Goal: Task Accomplishment & Management: Use online tool/utility

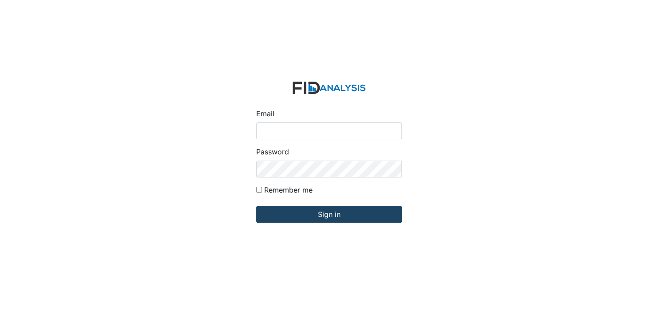
type input "[EMAIL_ADDRESS][DOMAIN_NAME]"
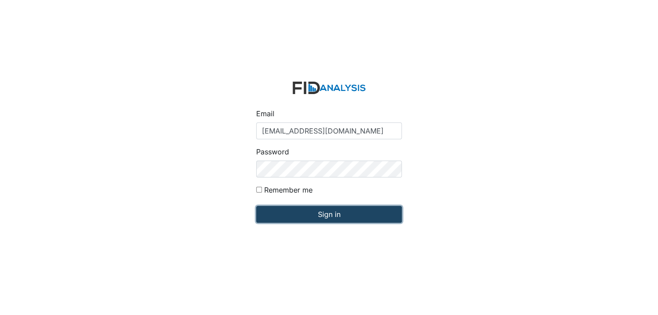
click at [329, 214] on input "Sign in" at bounding box center [329, 214] width 146 height 17
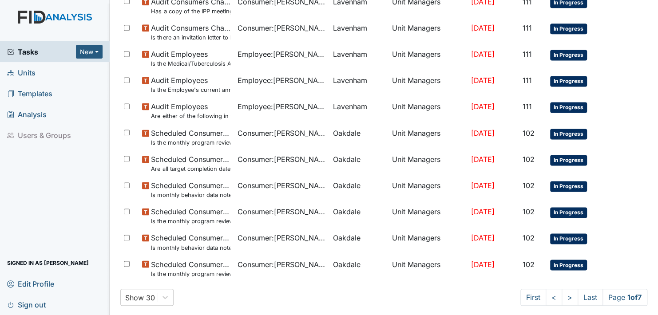
scroll to position [585, 0]
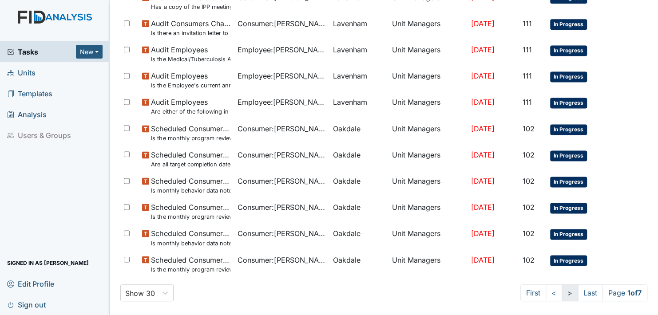
click at [562, 293] on link ">" at bounding box center [570, 293] width 16 height 17
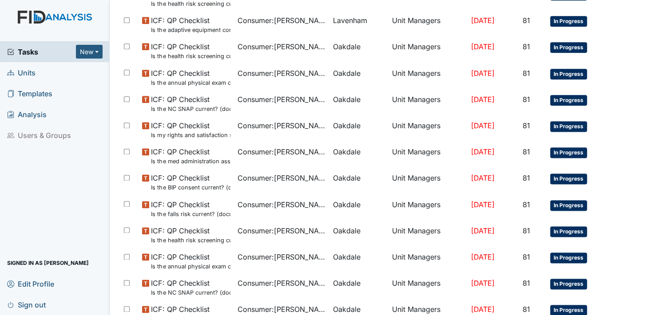
scroll to position [585, 0]
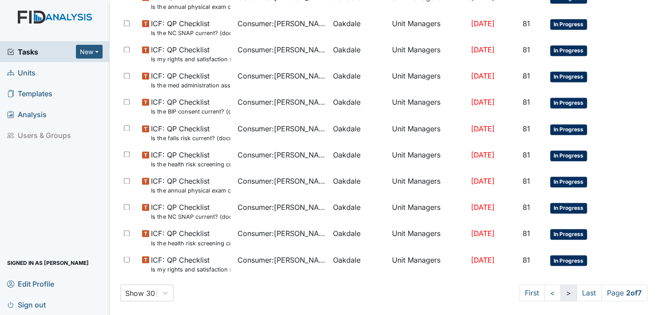
click at [560, 291] on link ">" at bounding box center [568, 293] width 16 height 17
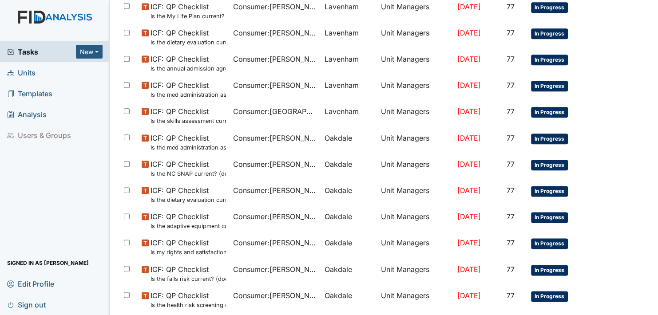
scroll to position [585, 0]
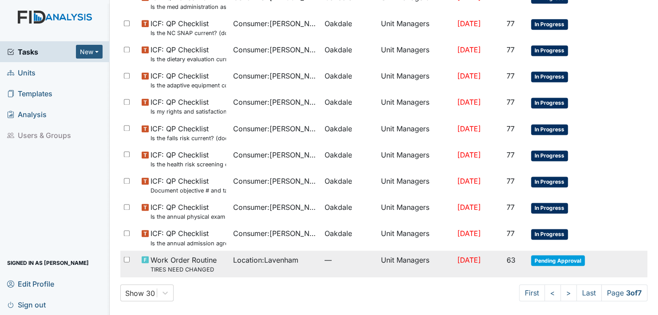
click at [552, 258] on span "Pending Approval" at bounding box center [558, 260] width 54 height 11
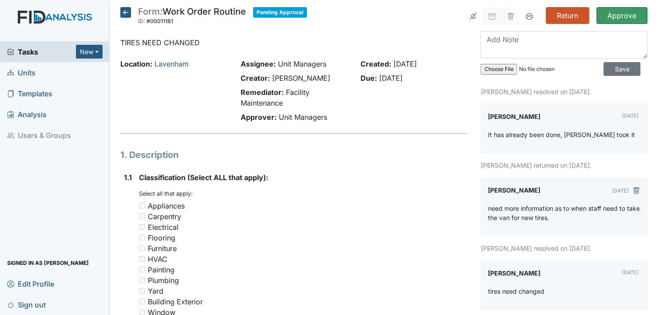
click at [125, 12] on icon at bounding box center [125, 12] width 11 height 11
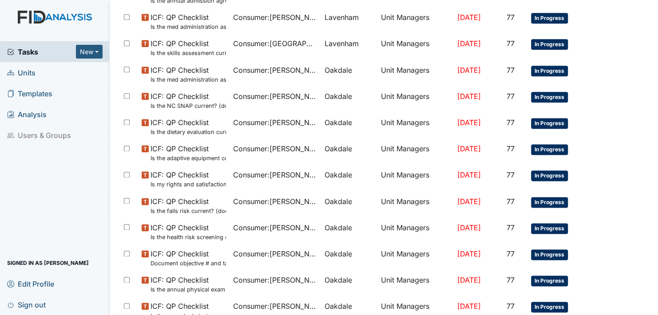
scroll to position [585, 0]
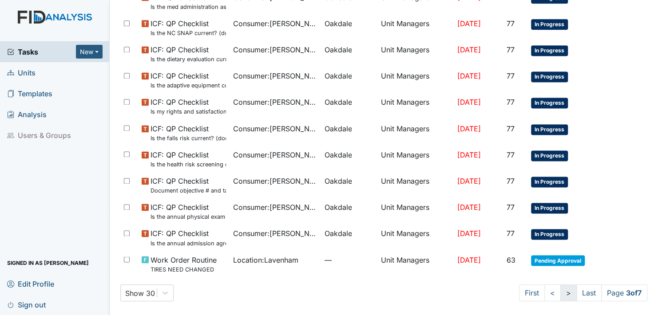
click at [560, 292] on link ">" at bounding box center [568, 293] width 16 height 17
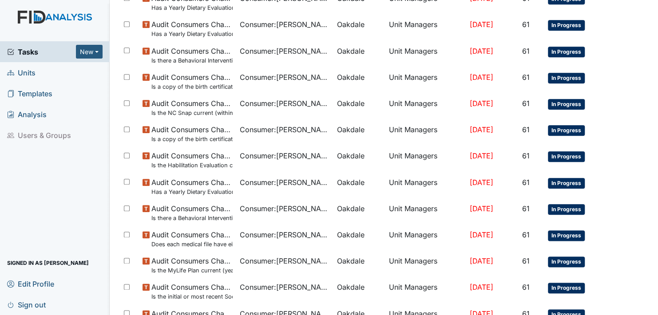
scroll to position [585, 0]
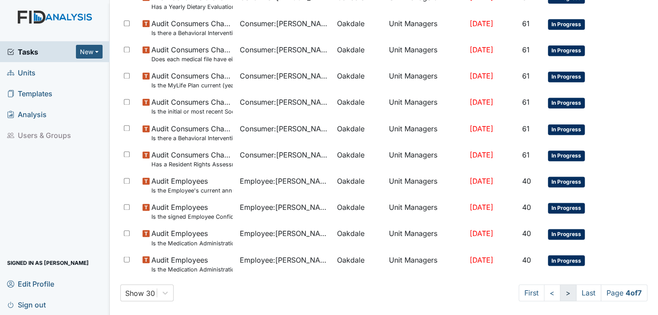
click at [560, 292] on link ">" at bounding box center [568, 293] width 16 height 17
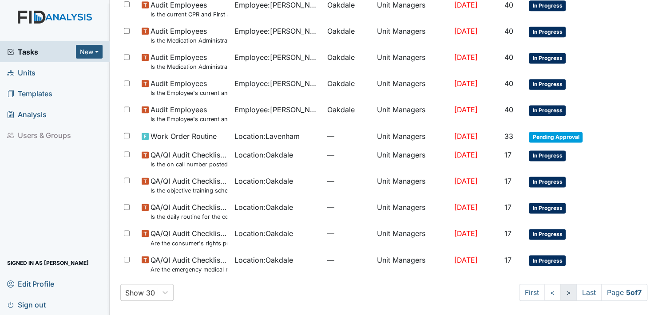
scroll to position [577, 0]
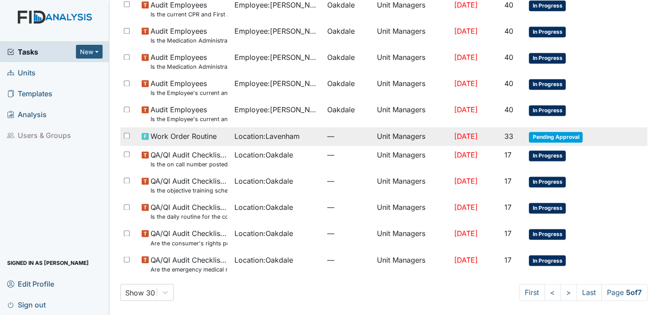
click at [548, 134] on span "Pending Approval" at bounding box center [556, 137] width 54 height 11
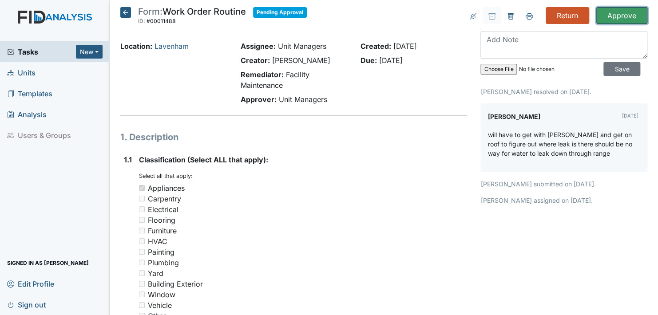
click at [612, 14] on input "Approve" at bounding box center [621, 15] width 51 height 17
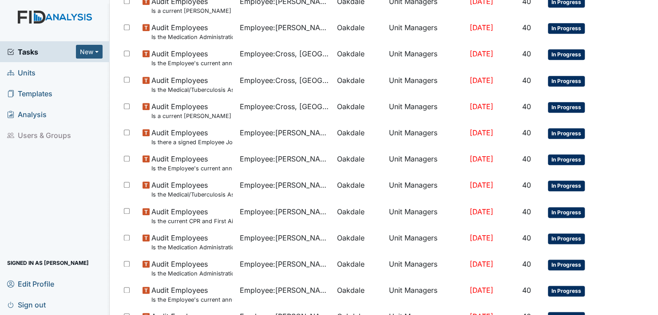
scroll to position [614, 0]
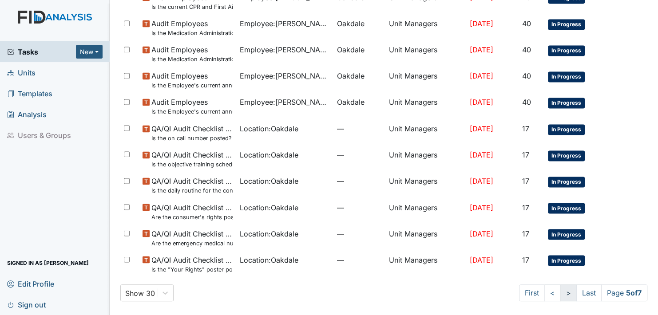
click at [560, 292] on link ">" at bounding box center [568, 293] width 16 height 17
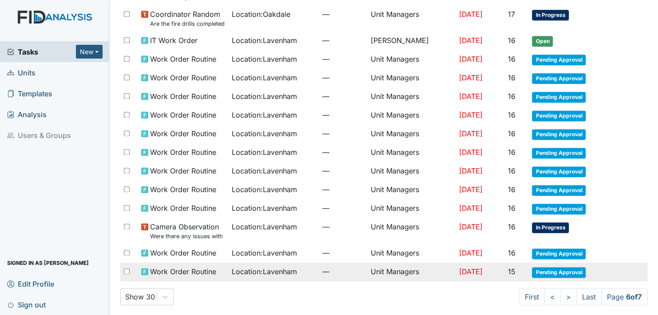
click at [550, 267] on span "Pending Approval" at bounding box center [559, 272] width 54 height 11
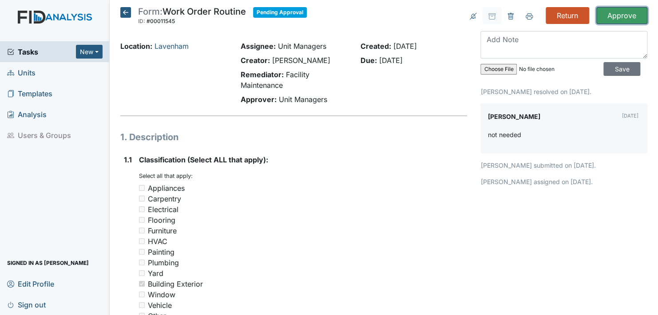
click at [608, 14] on input "Approve" at bounding box center [621, 15] width 51 height 17
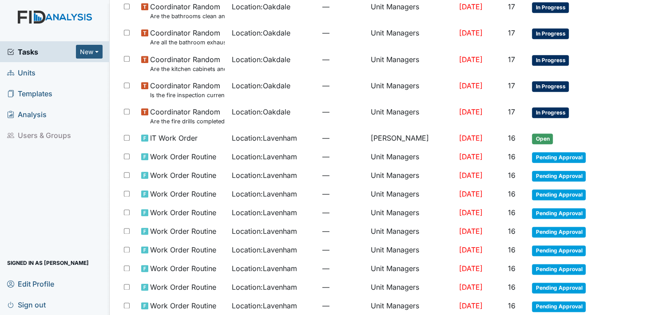
scroll to position [518, 0]
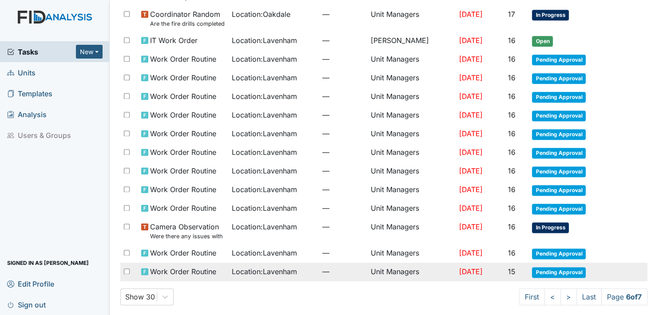
click at [555, 268] on span "Pending Approval" at bounding box center [559, 272] width 54 height 11
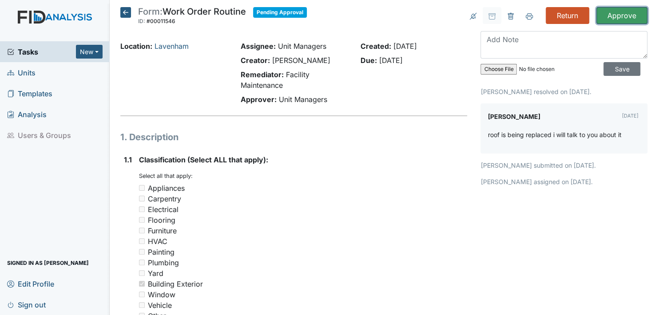
click at [615, 15] on input "Approve" at bounding box center [621, 15] width 51 height 17
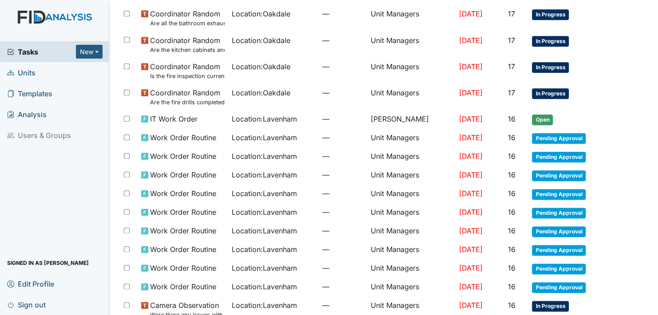
scroll to position [518, 0]
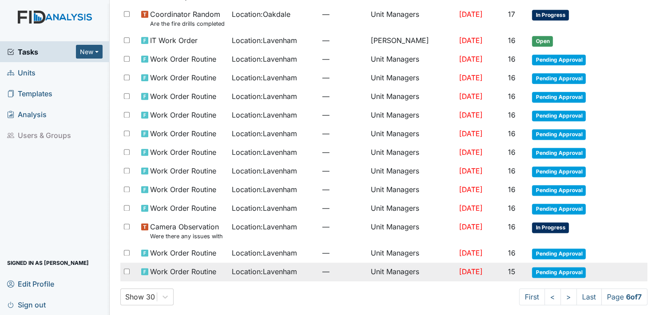
click at [549, 267] on span "Pending Approval" at bounding box center [559, 272] width 54 height 11
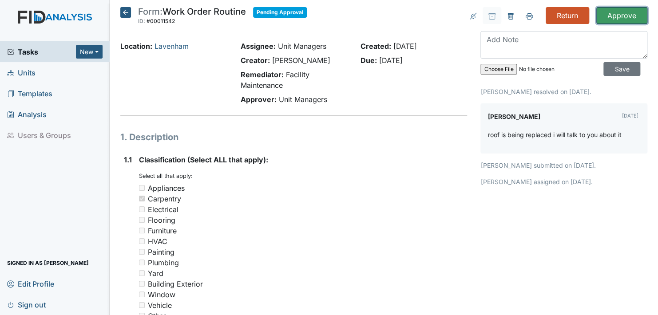
click at [611, 13] on input "Approve" at bounding box center [621, 15] width 51 height 17
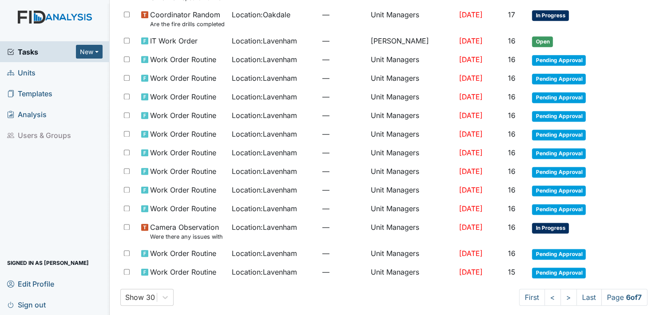
scroll to position [518, 0]
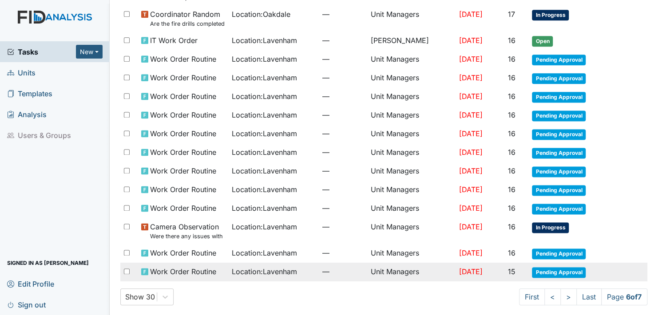
click at [547, 267] on span "Pending Approval" at bounding box center [559, 272] width 54 height 11
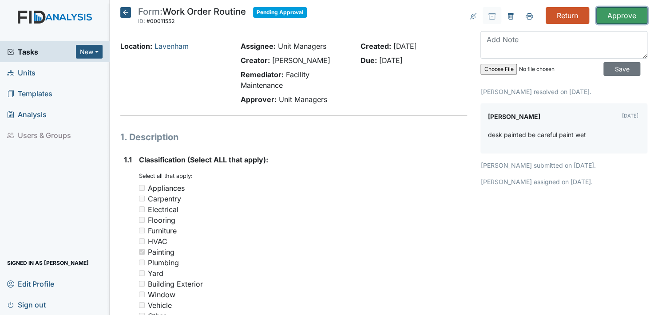
click at [608, 14] on input "Approve" at bounding box center [621, 15] width 51 height 17
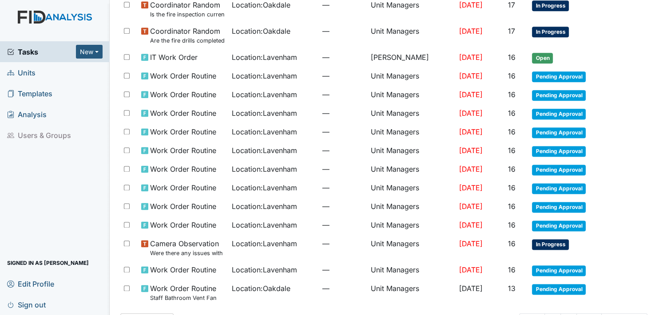
scroll to position [526, 0]
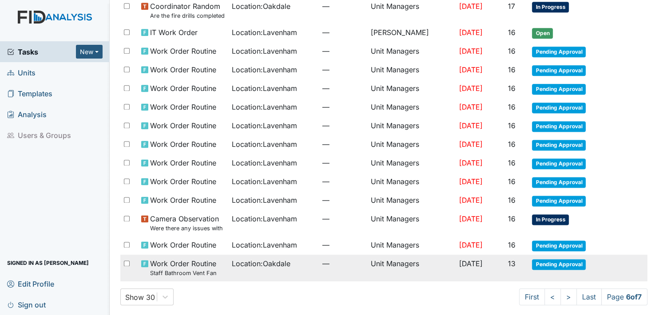
click at [553, 259] on span "Pending Approval" at bounding box center [559, 264] width 54 height 11
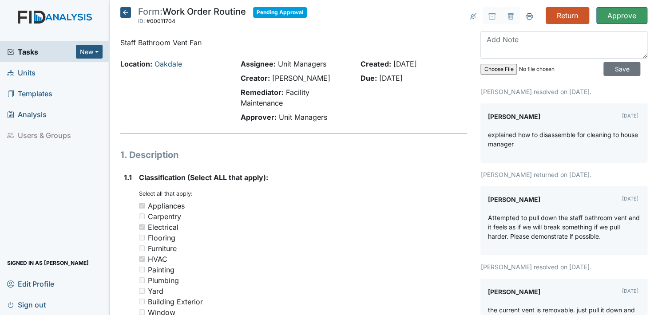
click at [123, 10] on icon at bounding box center [125, 12] width 11 height 11
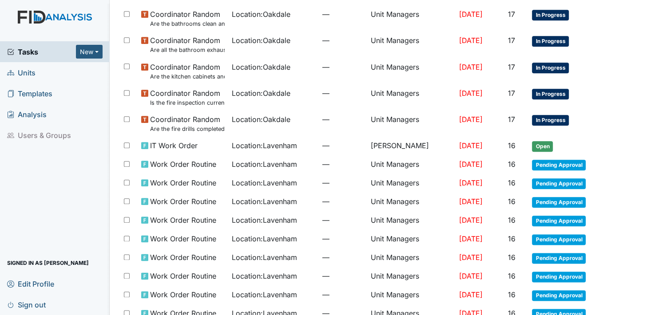
scroll to position [497, 0]
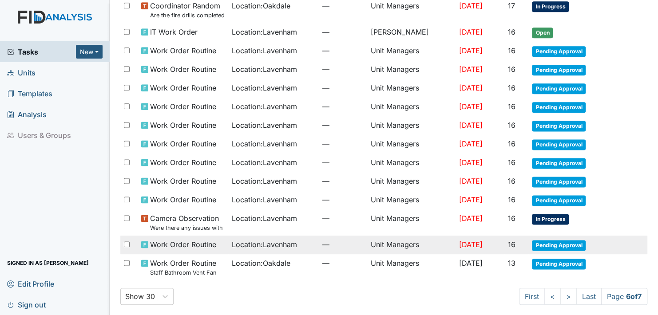
click at [550, 240] on span "Pending Approval" at bounding box center [559, 245] width 54 height 11
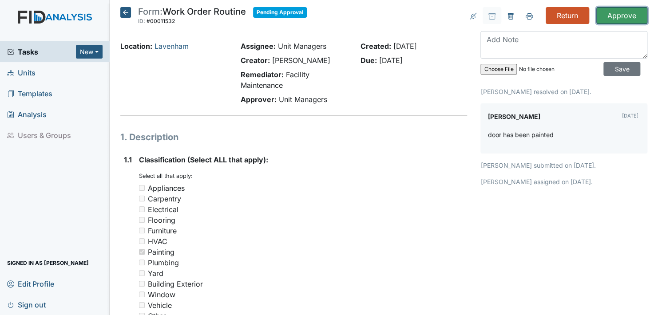
click at [612, 12] on input "Approve" at bounding box center [621, 15] width 51 height 17
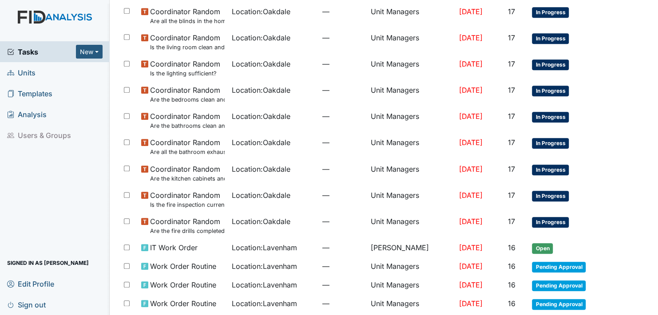
scroll to position [534, 0]
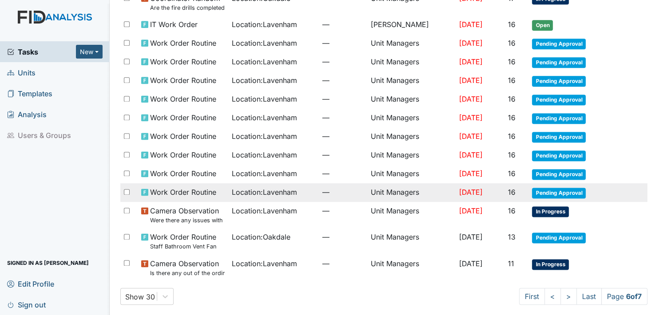
click at [544, 188] on span "Pending Approval" at bounding box center [559, 193] width 54 height 11
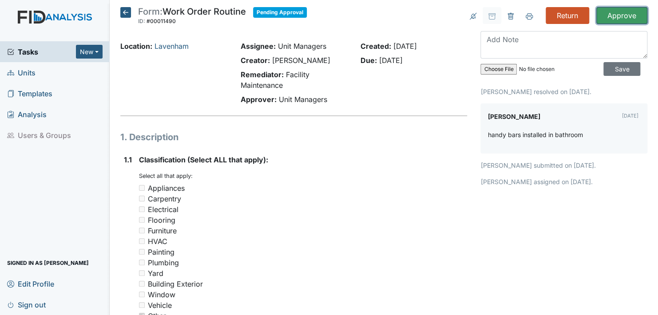
click at [613, 12] on input "Approve" at bounding box center [621, 15] width 51 height 17
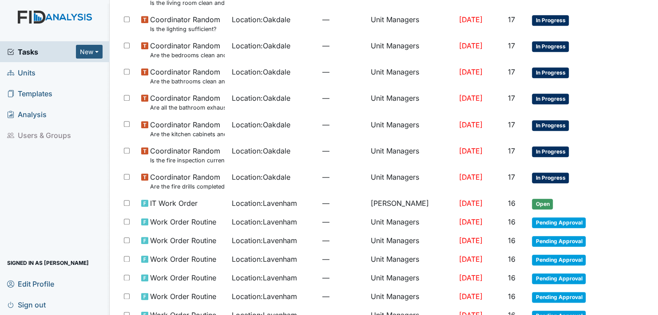
scroll to position [542, 0]
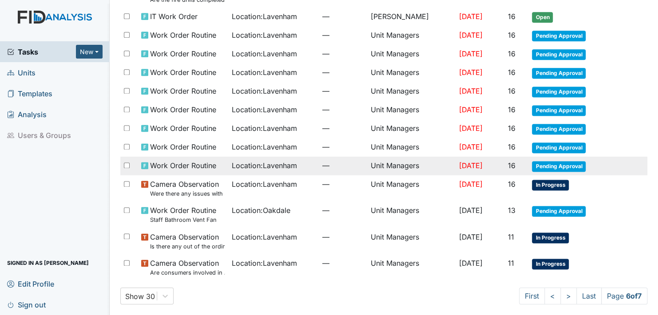
click at [546, 161] on span "Pending Approval" at bounding box center [559, 166] width 54 height 11
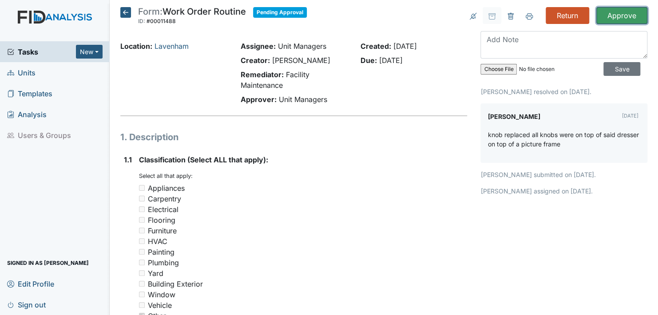
click at [612, 13] on input "Approve" at bounding box center [621, 15] width 51 height 17
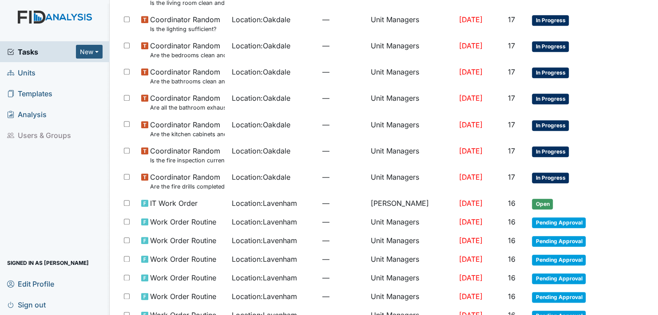
scroll to position [550, 0]
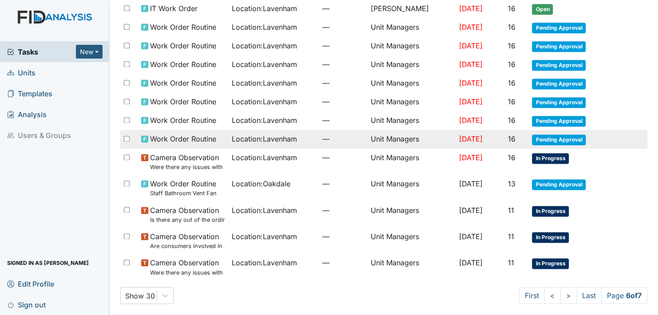
click at [544, 135] on span "Pending Approval" at bounding box center [559, 140] width 54 height 11
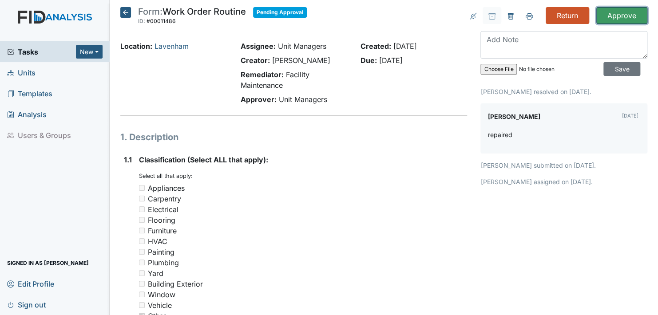
click at [611, 14] on input "Approve" at bounding box center [621, 15] width 51 height 17
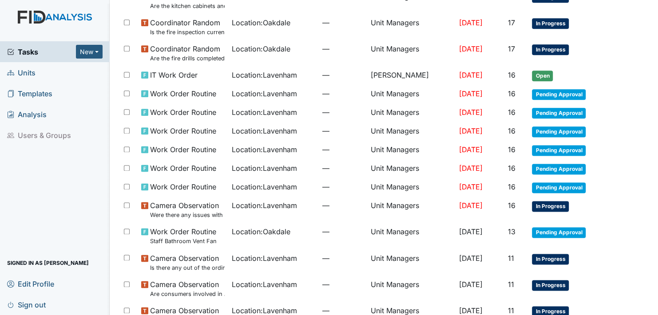
scroll to position [558, 0]
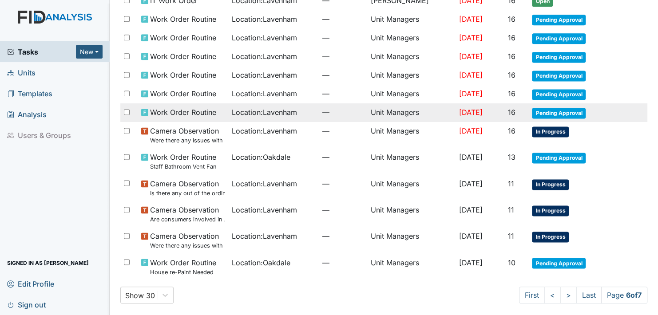
click at [546, 109] on span "Pending Approval" at bounding box center [559, 113] width 54 height 11
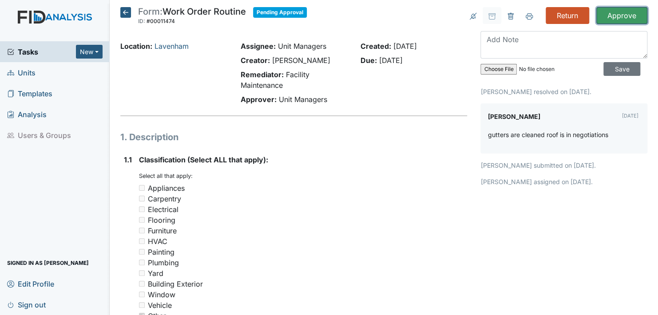
click at [612, 12] on input "Approve" at bounding box center [621, 15] width 51 height 17
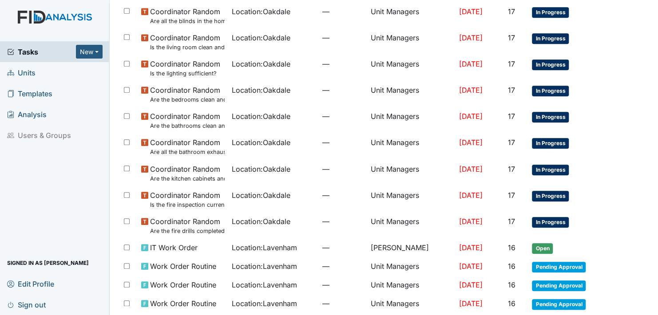
scroll to position [566, 0]
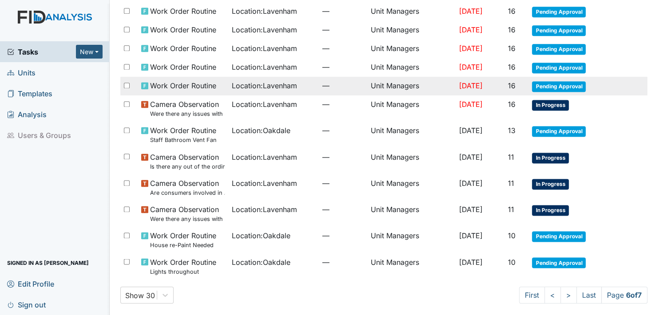
click at [544, 81] on span "Pending Approval" at bounding box center [559, 86] width 54 height 11
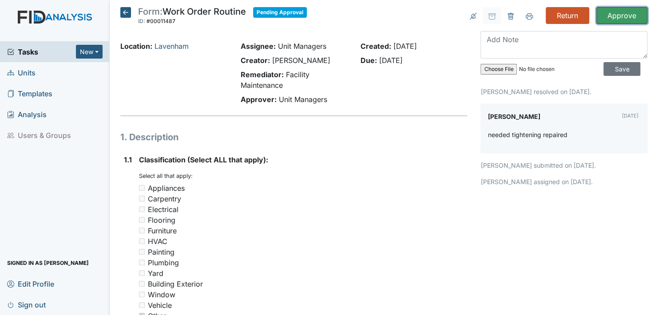
click at [613, 12] on input "Approve" at bounding box center [621, 15] width 51 height 17
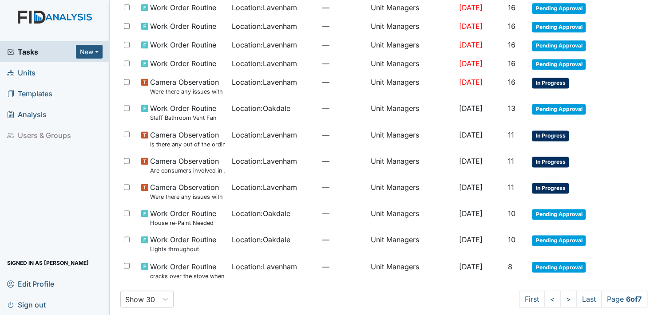
scroll to position [574, 0]
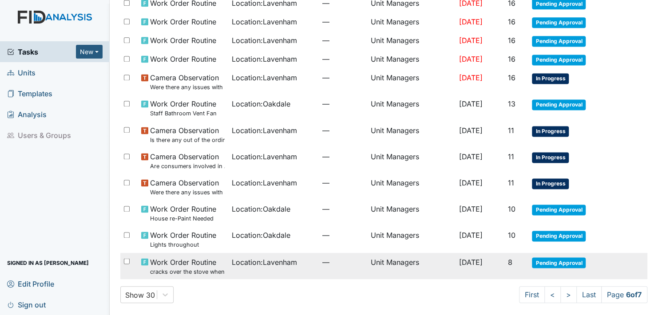
click at [549, 259] on span "Pending Approval" at bounding box center [559, 263] width 54 height 11
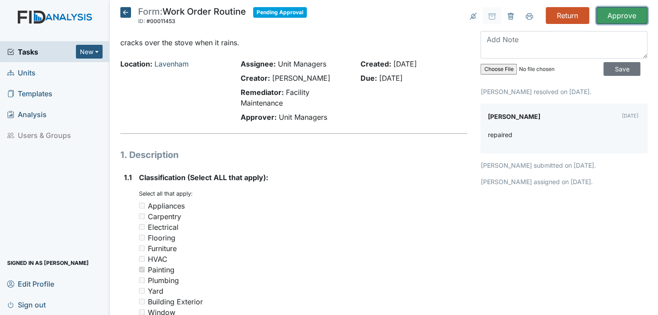
click at [608, 14] on input "Approve" at bounding box center [621, 15] width 51 height 17
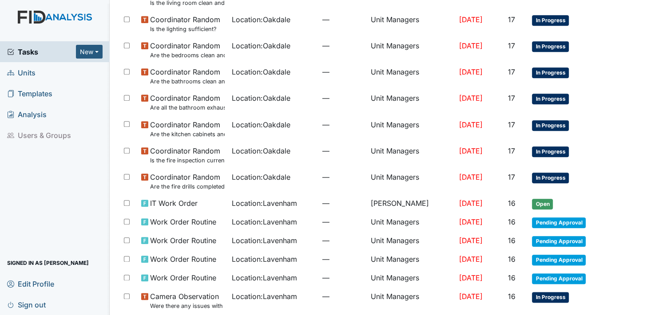
scroll to position [574, 0]
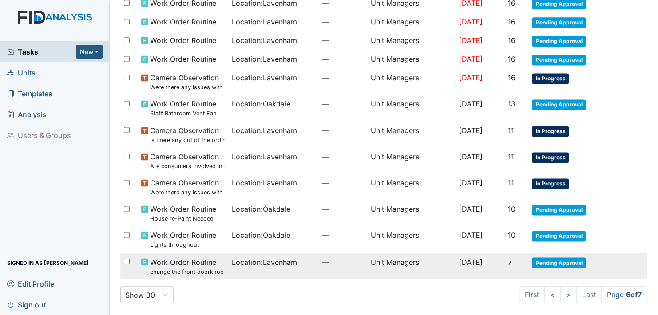
click at [548, 258] on span "Pending Approval" at bounding box center [559, 263] width 54 height 11
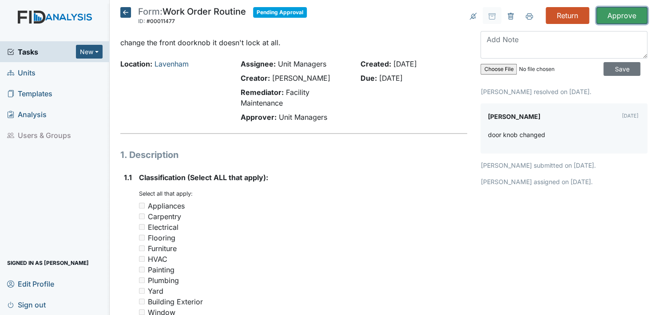
click at [612, 13] on input "Approve" at bounding box center [621, 15] width 51 height 17
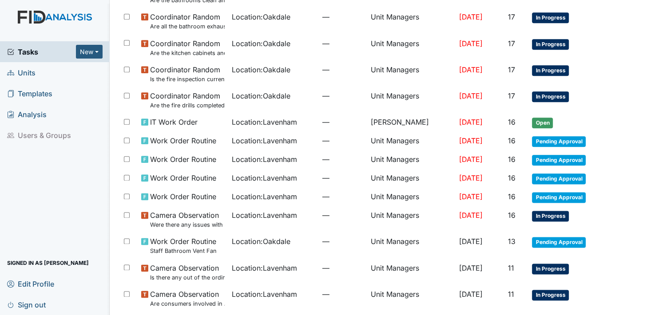
scroll to position [574, 0]
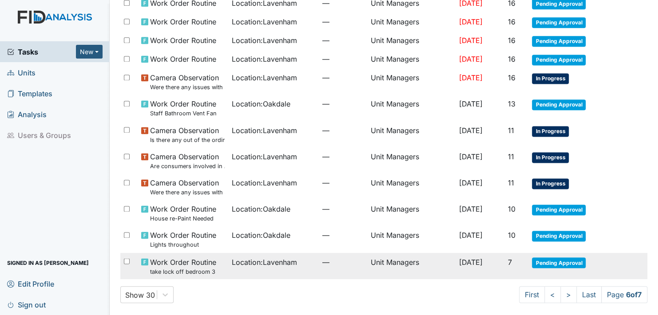
click at [552, 258] on span "Pending Approval" at bounding box center [559, 263] width 54 height 11
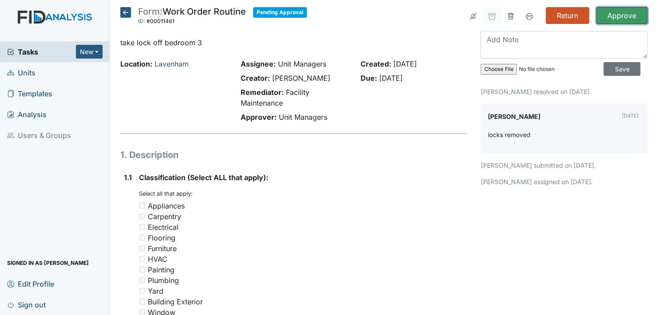
click at [614, 13] on input "Approve" at bounding box center [621, 15] width 51 height 17
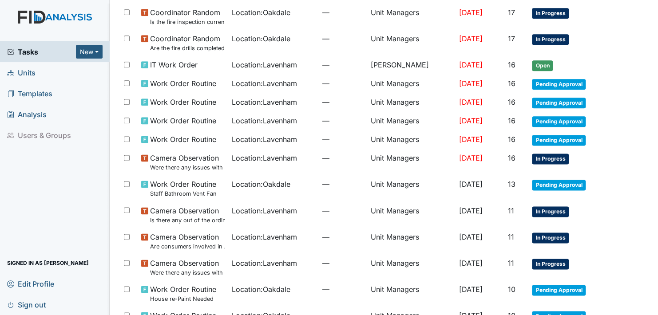
scroll to position [574, 0]
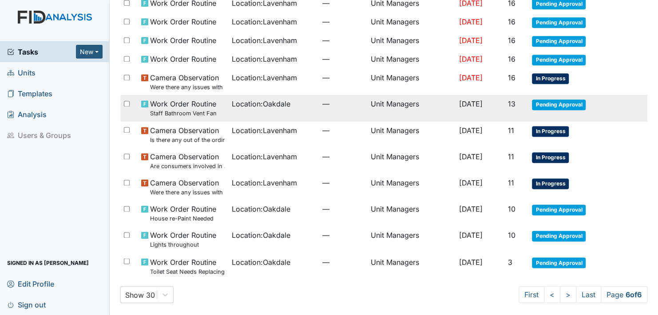
click at [552, 99] on span "Pending Approval" at bounding box center [559, 104] width 54 height 11
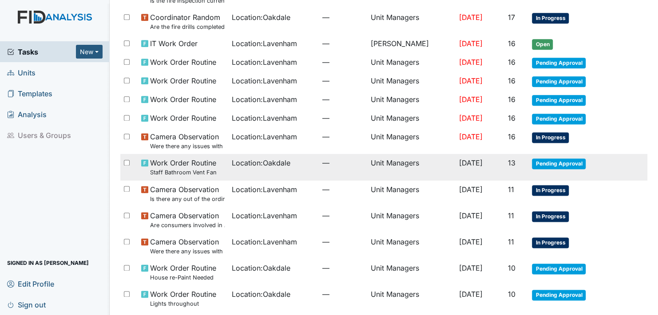
scroll to position [485, 0]
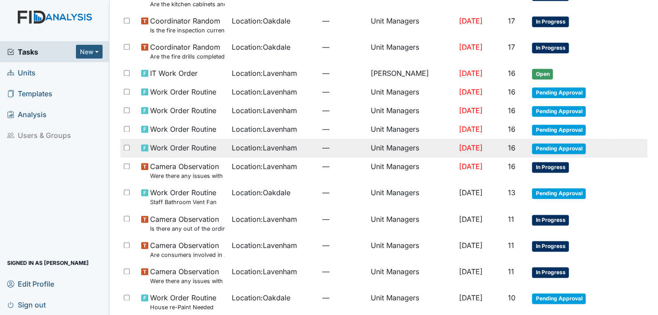
click at [542, 143] on span "Pending Approval" at bounding box center [559, 148] width 54 height 11
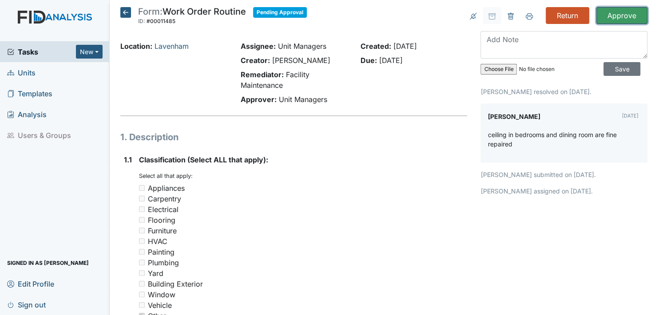
click at [612, 12] on input "Approve" at bounding box center [621, 15] width 51 height 17
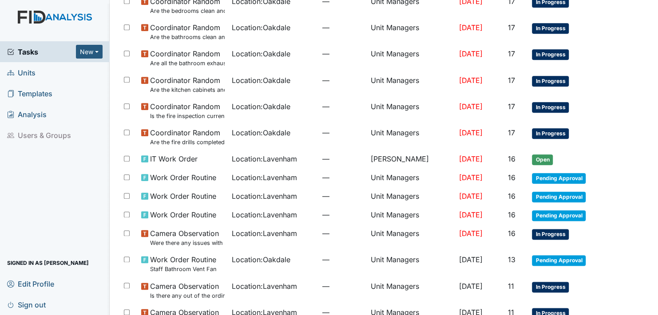
scroll to position [444, 0]
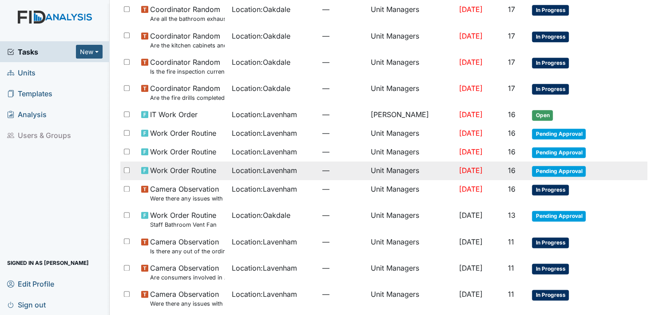
click at [548, 166] on span "Pending Approval" at bounding box center [559, 171] width 54 height 11
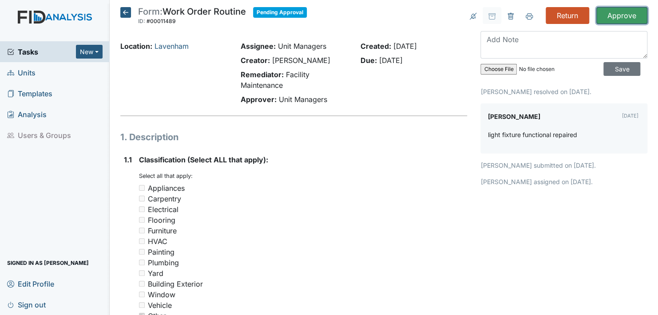
click at [614, 12] on input "Approve" at bounding box center [621, 15] width 51 height 17
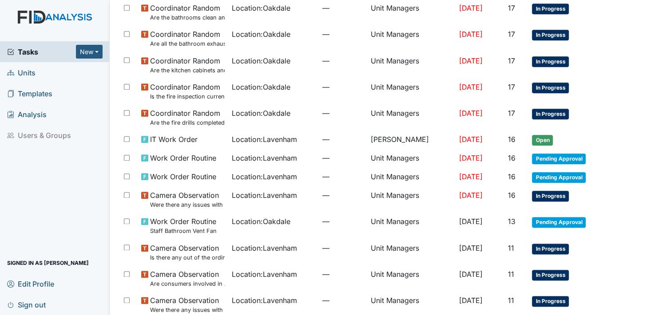
scroll to position [444, 0]
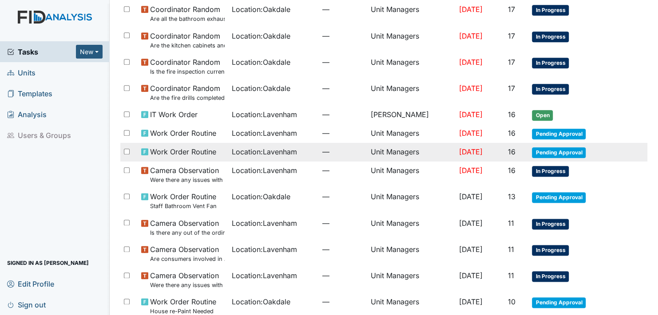
click at [542, 149] on span "Pending Approval" at bounding box center [559, 152] width 54 height 11
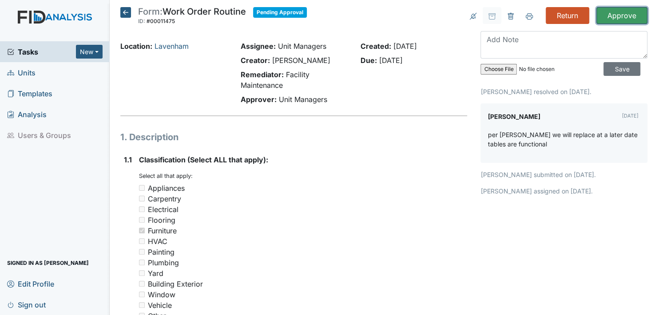
click at [614, 15] on input "Approve" at bounding box center [621, 15] width 51 height 17
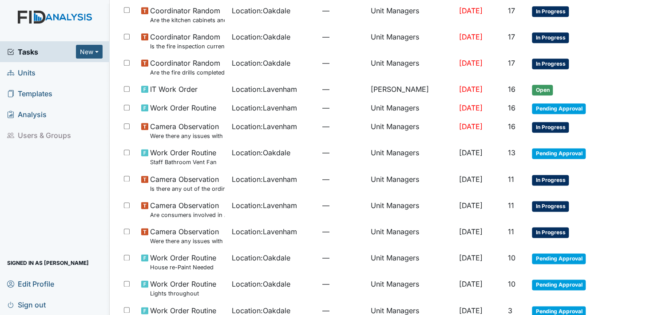
scroll to position [488, 0]
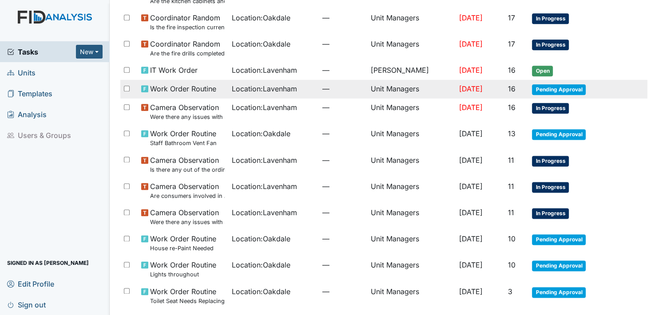
click at [551, 87] on span "Pending Approval" at bounding box center [559, 89] width 54 height 11
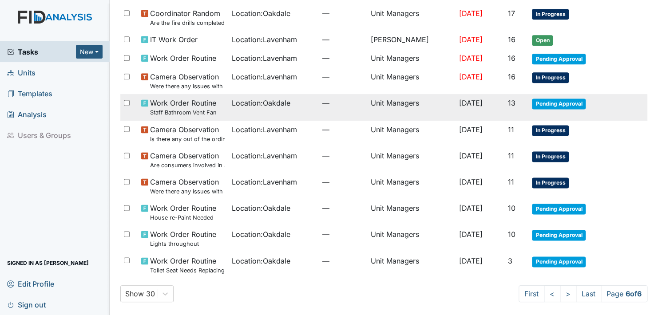
scroll to position [475, 0]
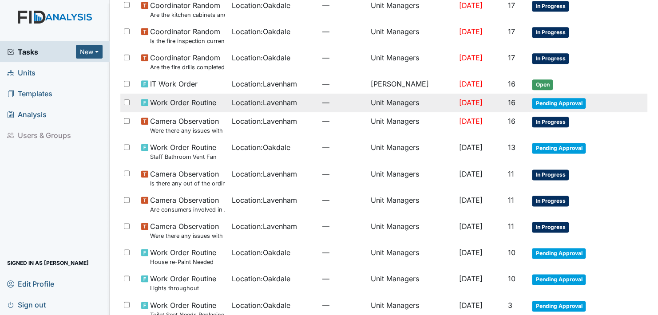
click at [551, 99] on span "Pending Approval" at bounding box center [559, 103] width 54 height 11
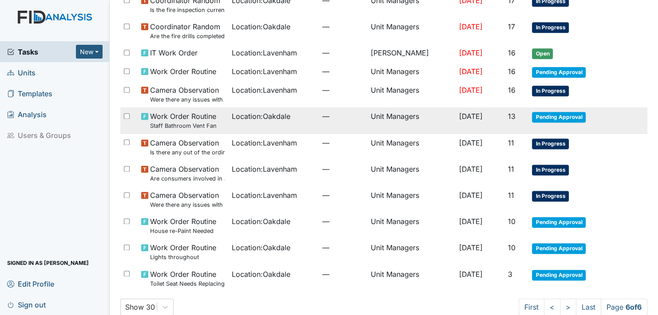
scroll to position [519, 0]
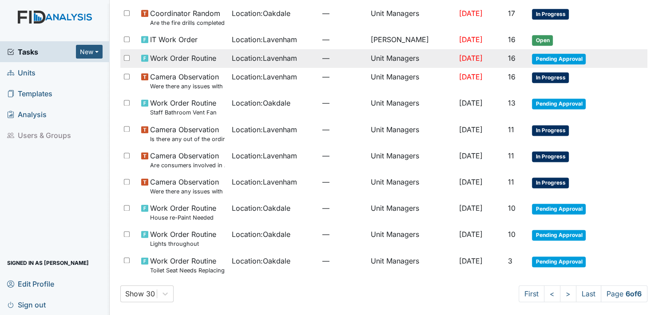
click at [552, 56] on span "Pending Approval" at bounding box center [559, 59] width 54 height 11
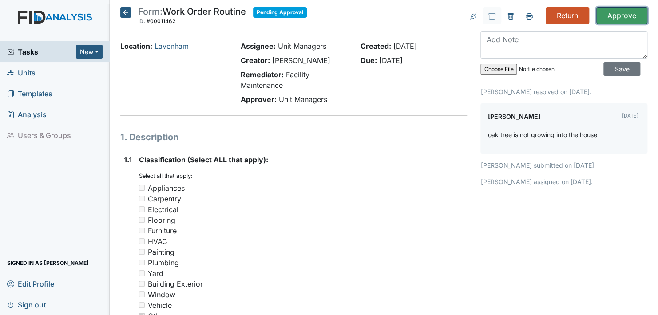
click at [615, 15] on input "Approve" at bounding box center [621, 15] width 51 height 17
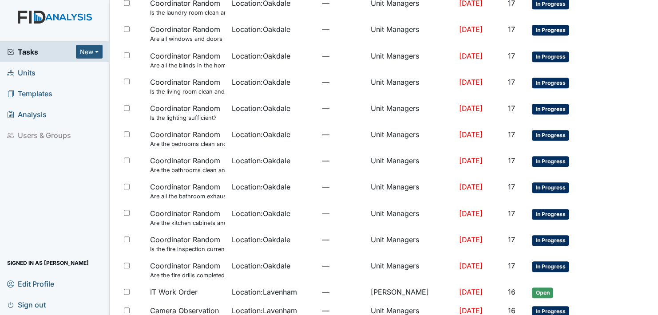
scroll to position [501, 0]
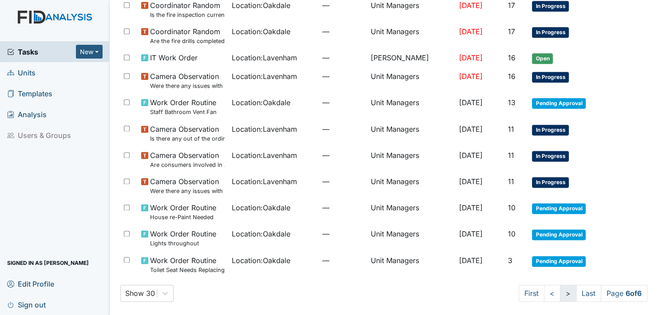
click at [560, 291] on link ">" at bounding box center [568, 293] width 16 height 17
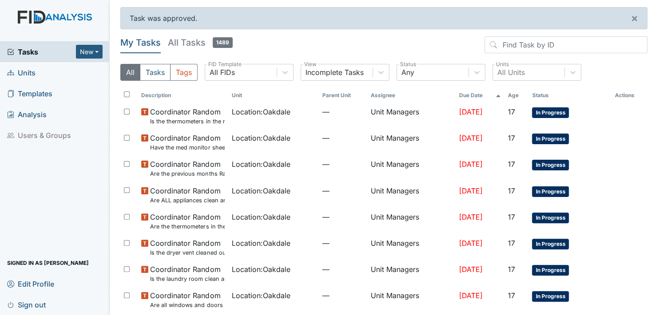
scroll to position [0, 0]
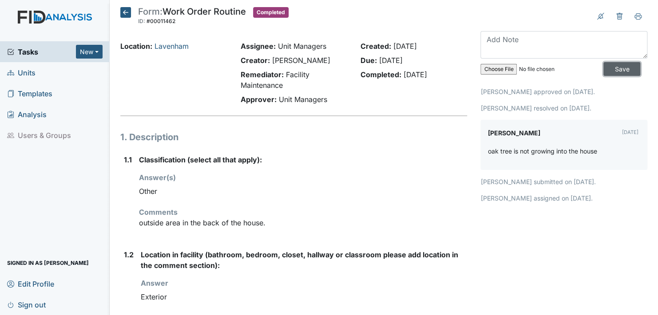
click at [608, 67] on input "Save" at bounding box center [621, 69] width 37 height 14
click at [126, 11] on icon at bounding box center [125, 12] width 11 height 11
